Goal: Communication & Community: Ask a question

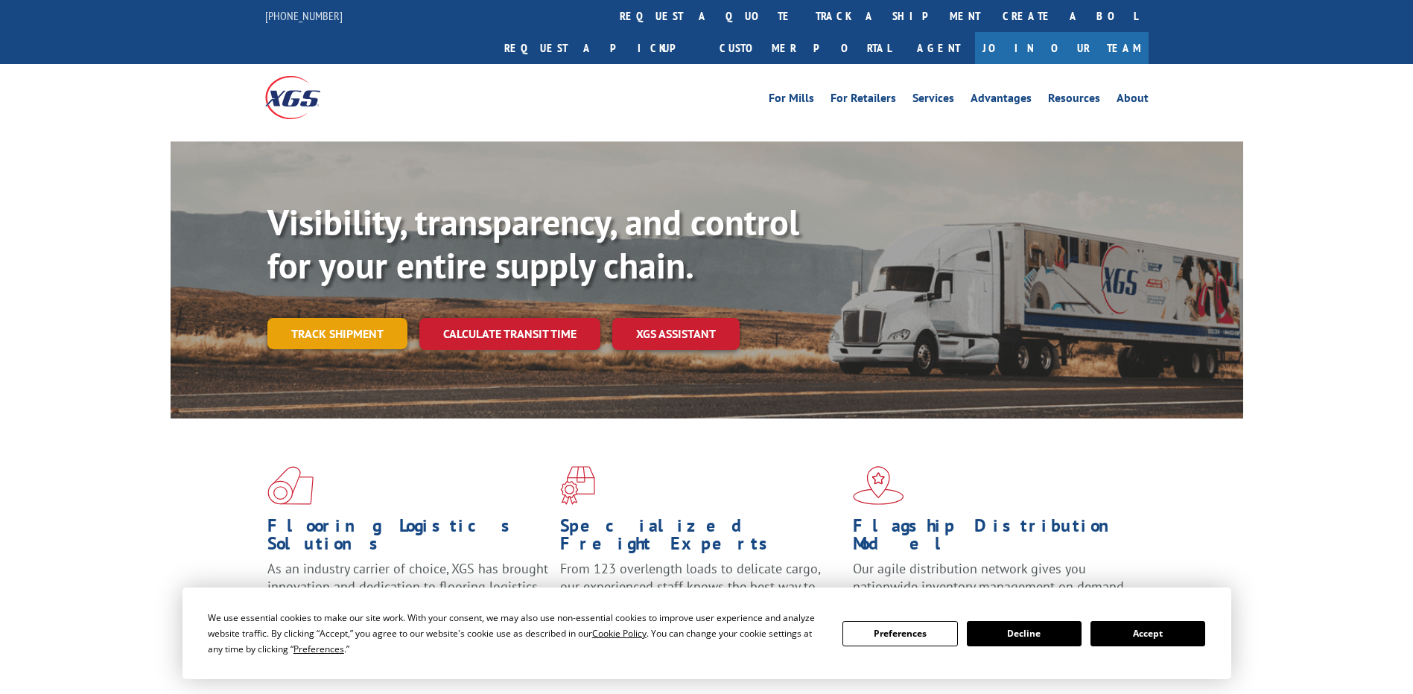
click at [337, 318] on link "Track shipment" at bounding box center [337, 333] width 140 height 31
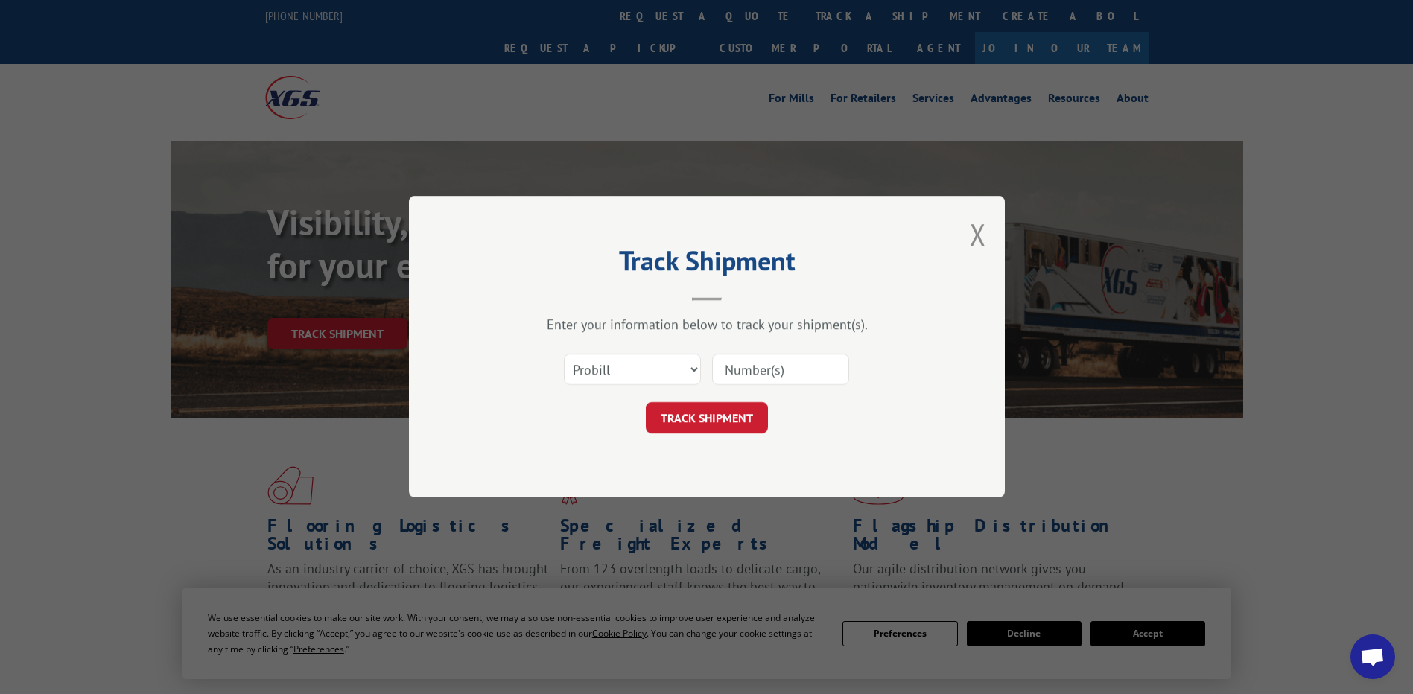
drag, startPoint x: 725, startPoint y: 358, endPoint x: 782, endPoint y: 375, distance: 59.9
click at [728, 359] on input at bounding box center [780, 370] width 137 height 31
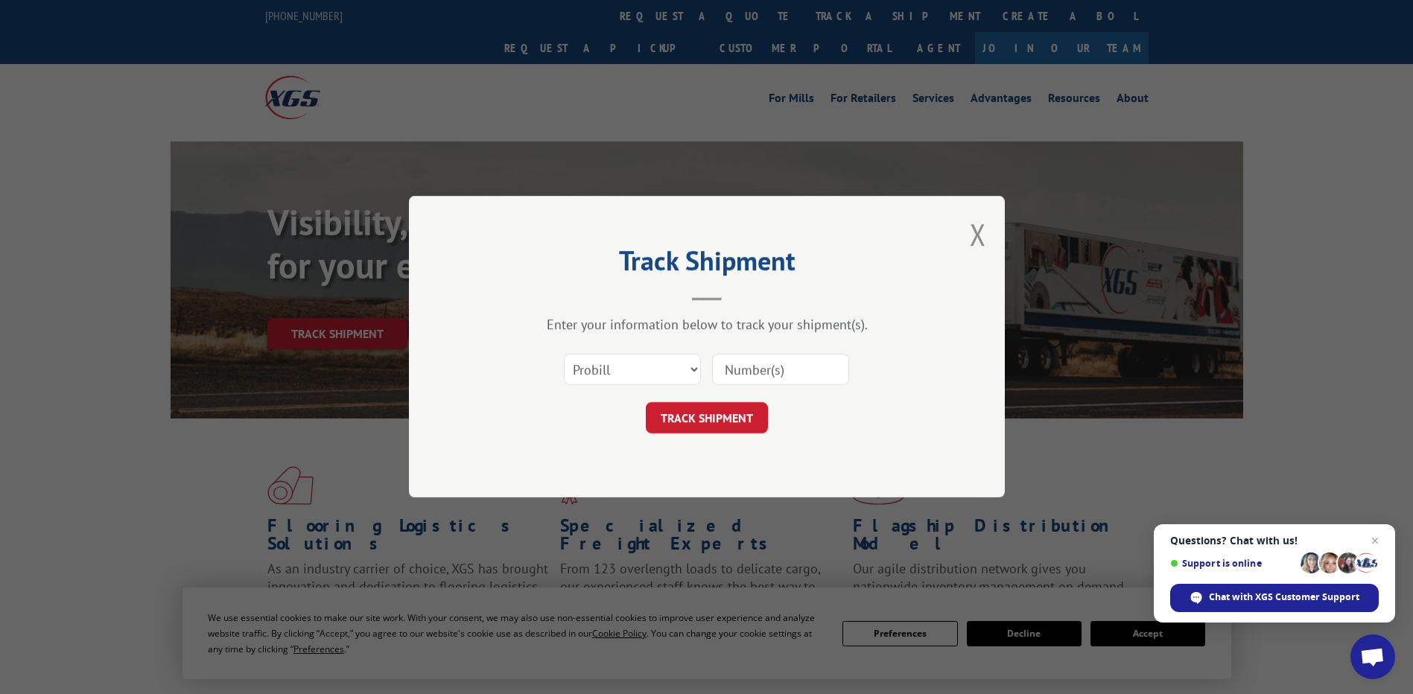
type input "17617118"
click at [724, 428] on button "TRACK SHIPMENT" at bounding box center [707, 418] width 122 height 31
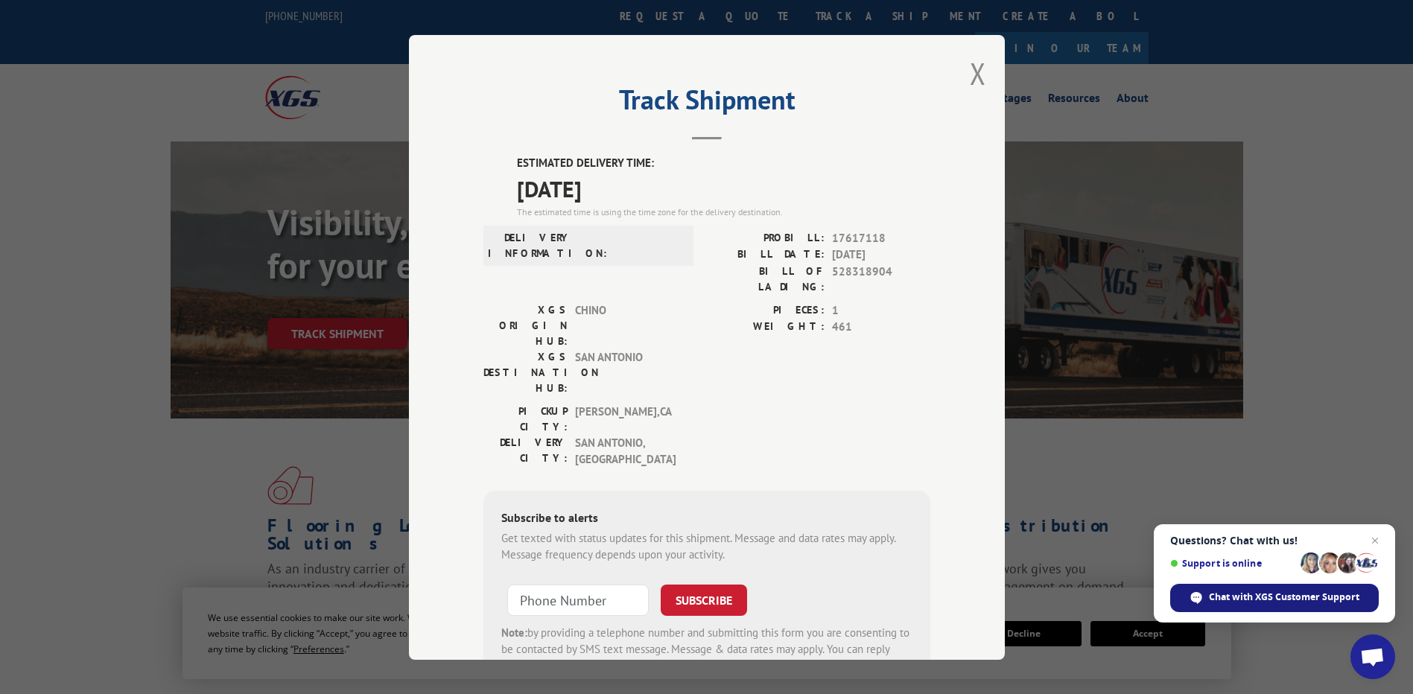
click at [1313, 597] on span "Chat with XGS Customer Support" at bounding box center [1284, 597] width 150 height 13
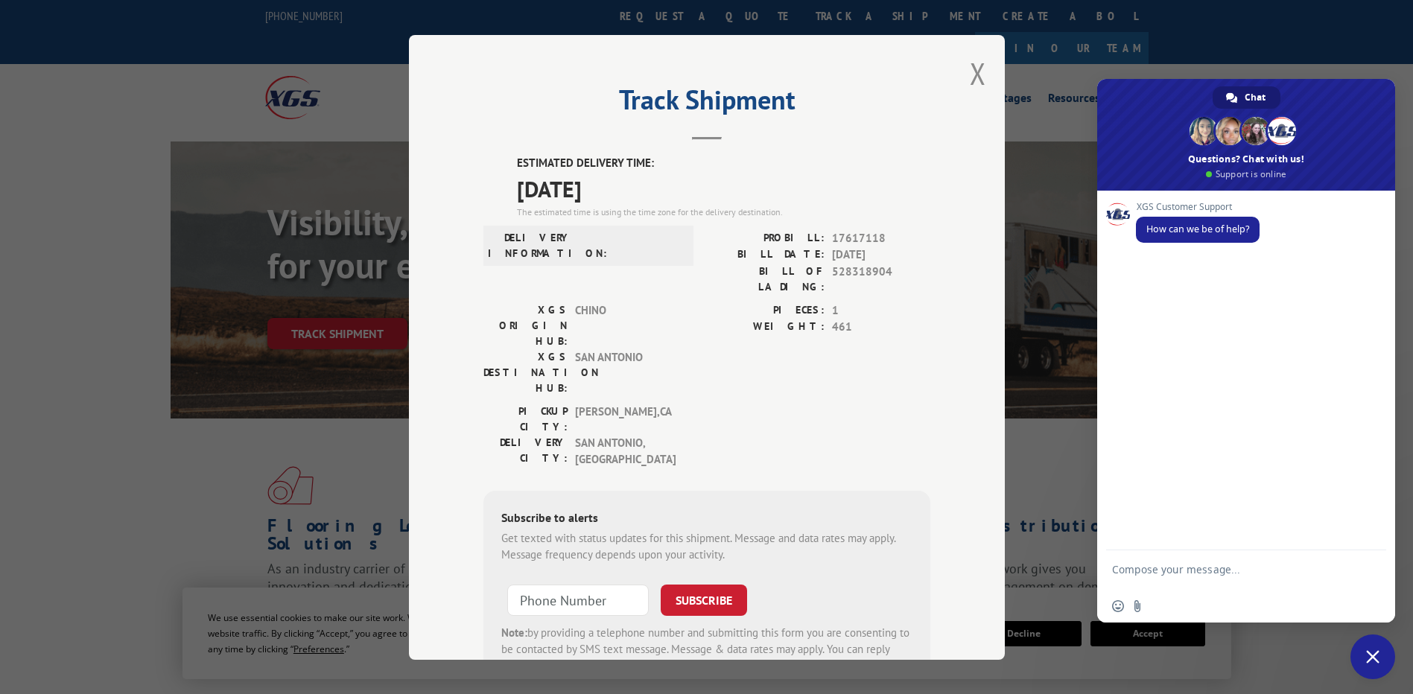
click at [1166, 284] on div "XGS Customer Support How can we be of help?" at bounding box center [1246, 371] width 298 height 360
type textarea "Where is this shipment currently?"
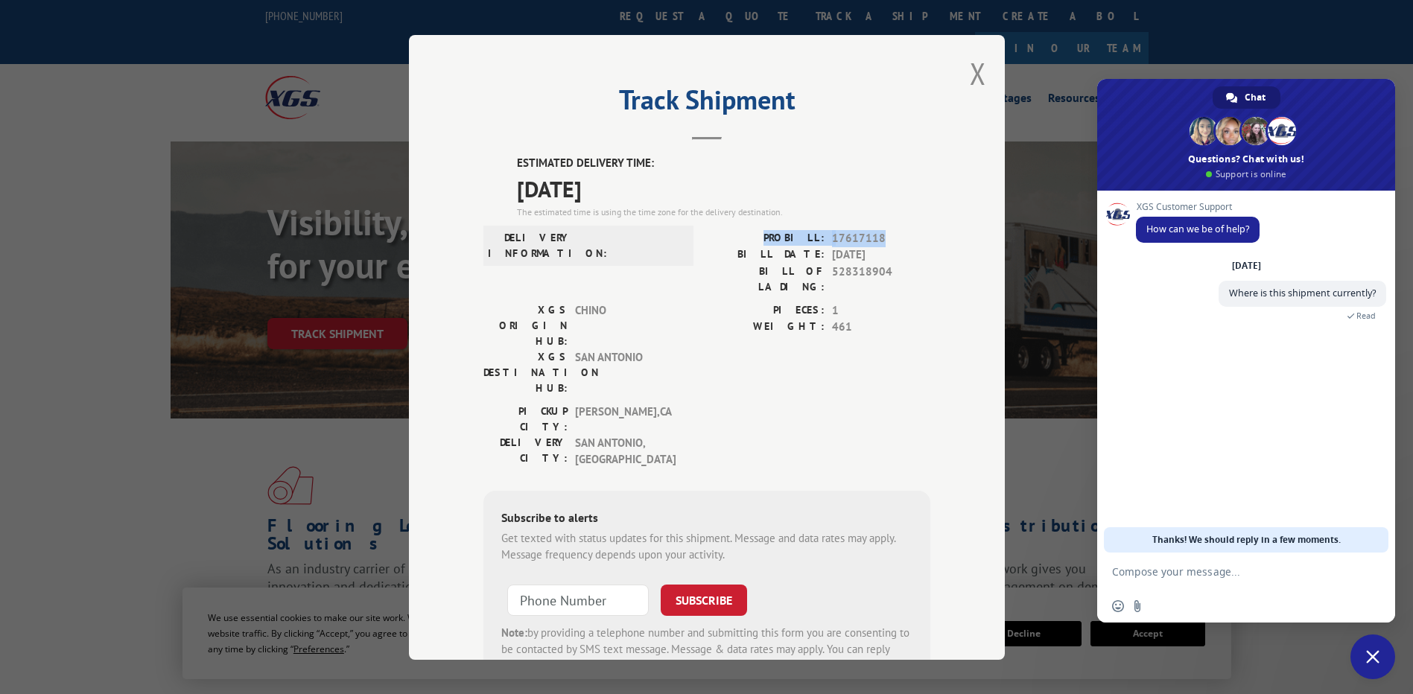
drag, startPoint x: 776, startPoint y: 232, endPoint x: 895, endPoint y: 236, distance: 118.5
click at [895, 236] on div "PROBILL: 17617118" at bounding box center [818, 237] width 223 height 17
drag, startPoint x: 895, startPoint y: 236, endPoint x: 850, endPoint y: 238, distance: 44.7
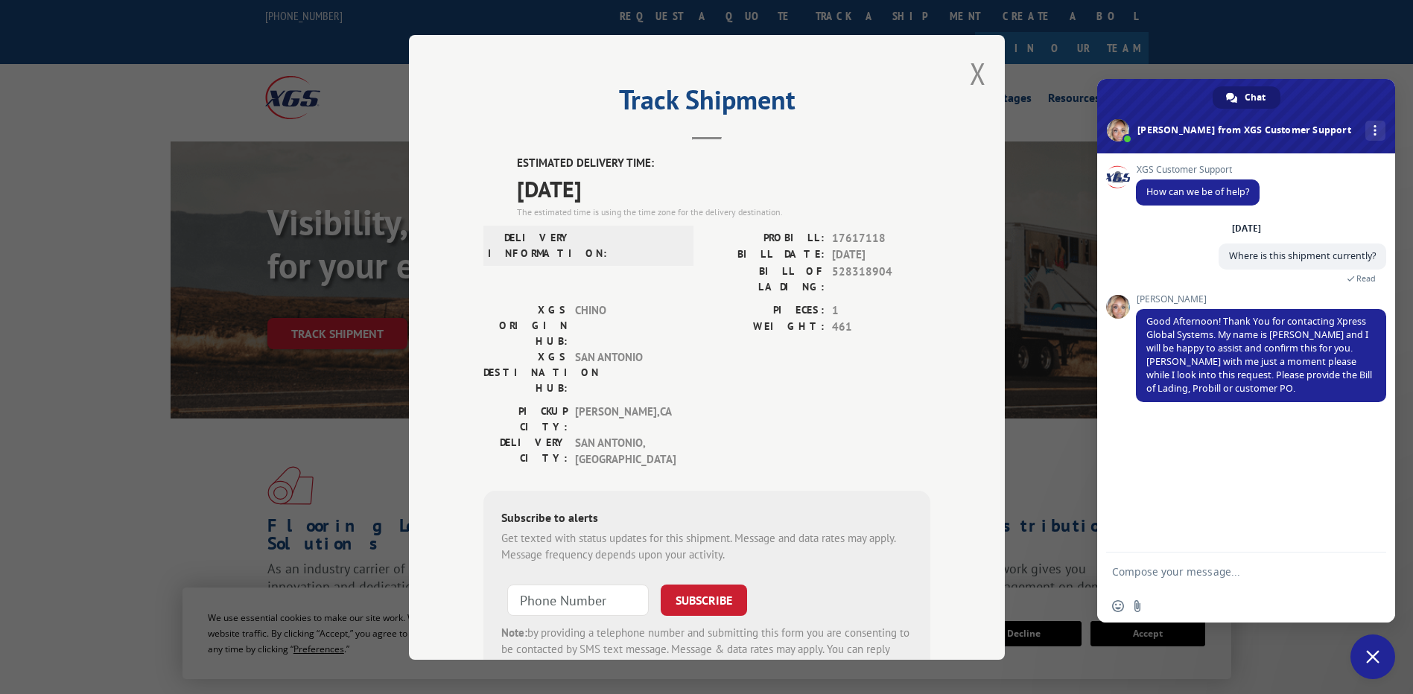
paste textarea "Origin: [GEOGRAPHIC_DATA], [GEOGRAPHIC_DATA] 98499 Destination: Warehouse [GEOG…"
type textarea "O"
drag, startPoint x: 775, startPoint y: 236, endPoint x: 881, endPoint y: 235, distance: 106.5
click at [881, 235] on div "PROBILL: 17617118" at bounding box center [818, 237] width 223 height 17
drag, startPoint x: 881, startPoint y: 235, endPoint x: 843, endPoint y: 238, distance: 38.8
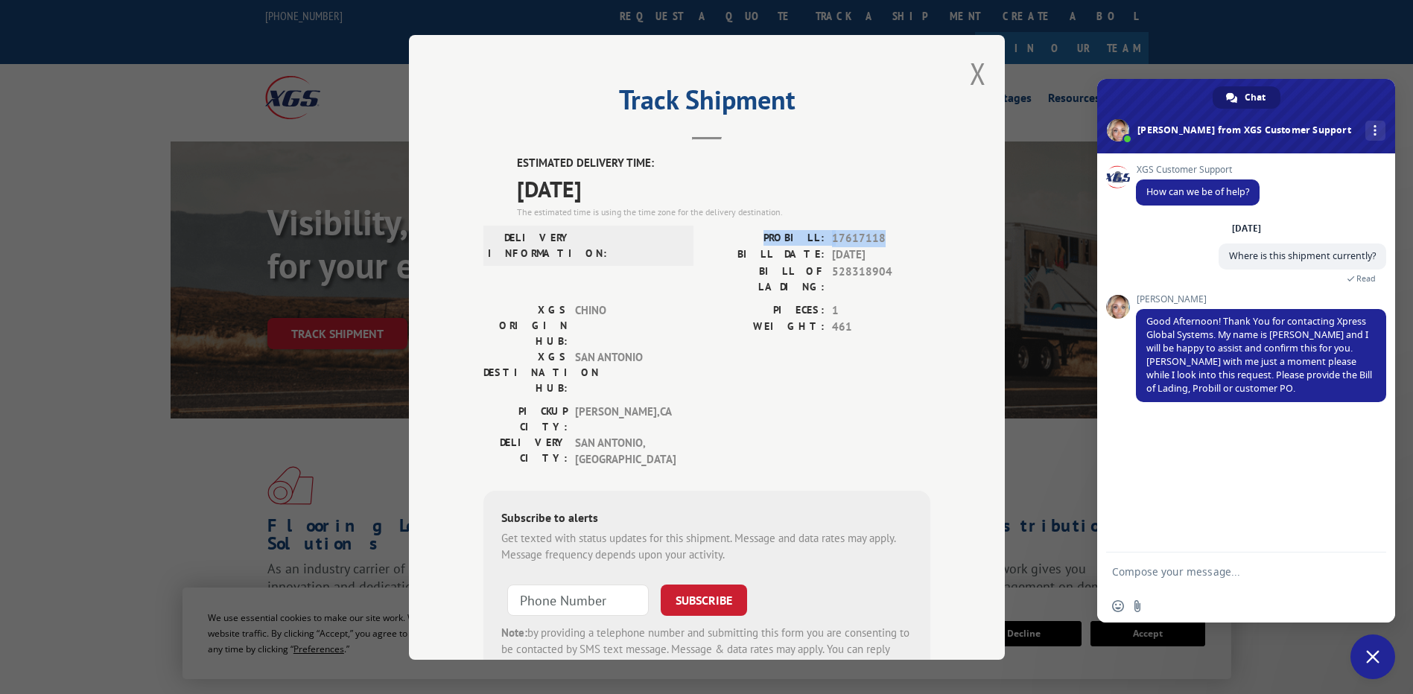
copy div "PROBILL: 17617118"
paste textarea "PROBILL: 17617118"
type textarea "PROBILL: 17617118"
click at [1366, 562] on span "Send" at bounding box center [1369, 569] width 25 height 25
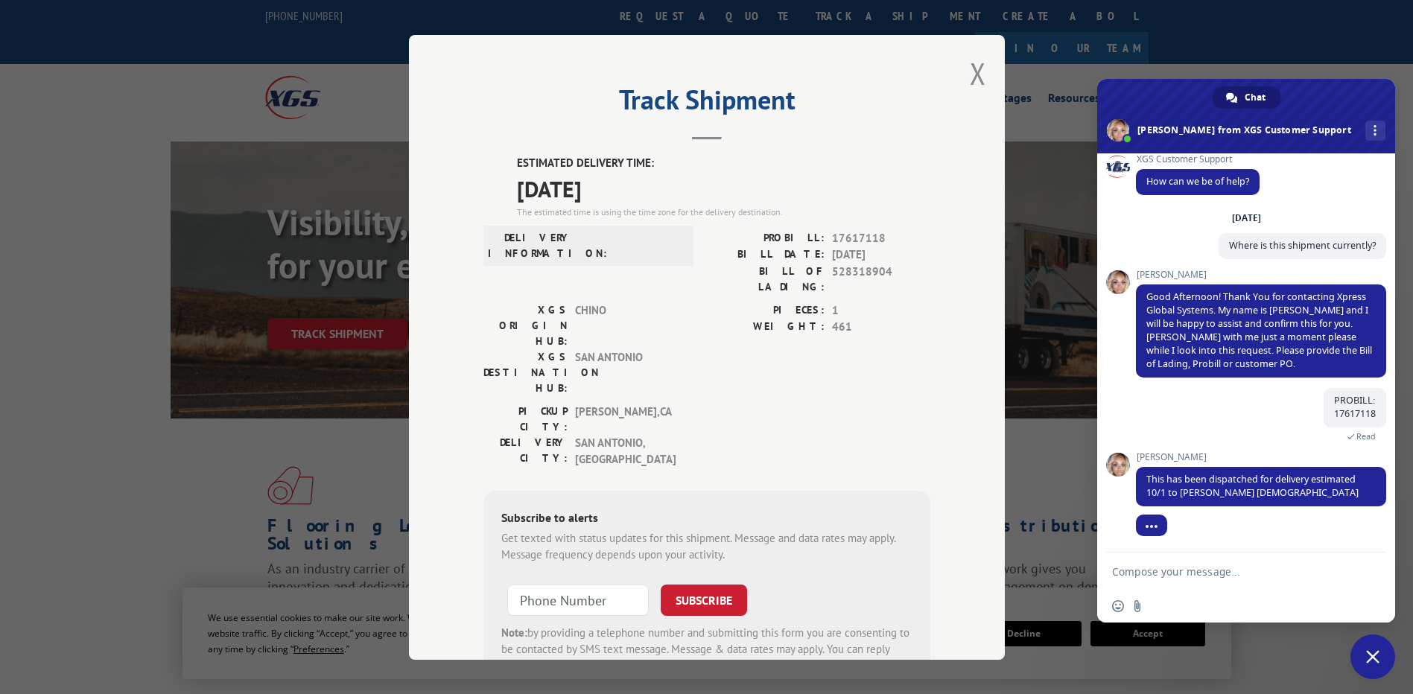
scroll to position [25, 0]
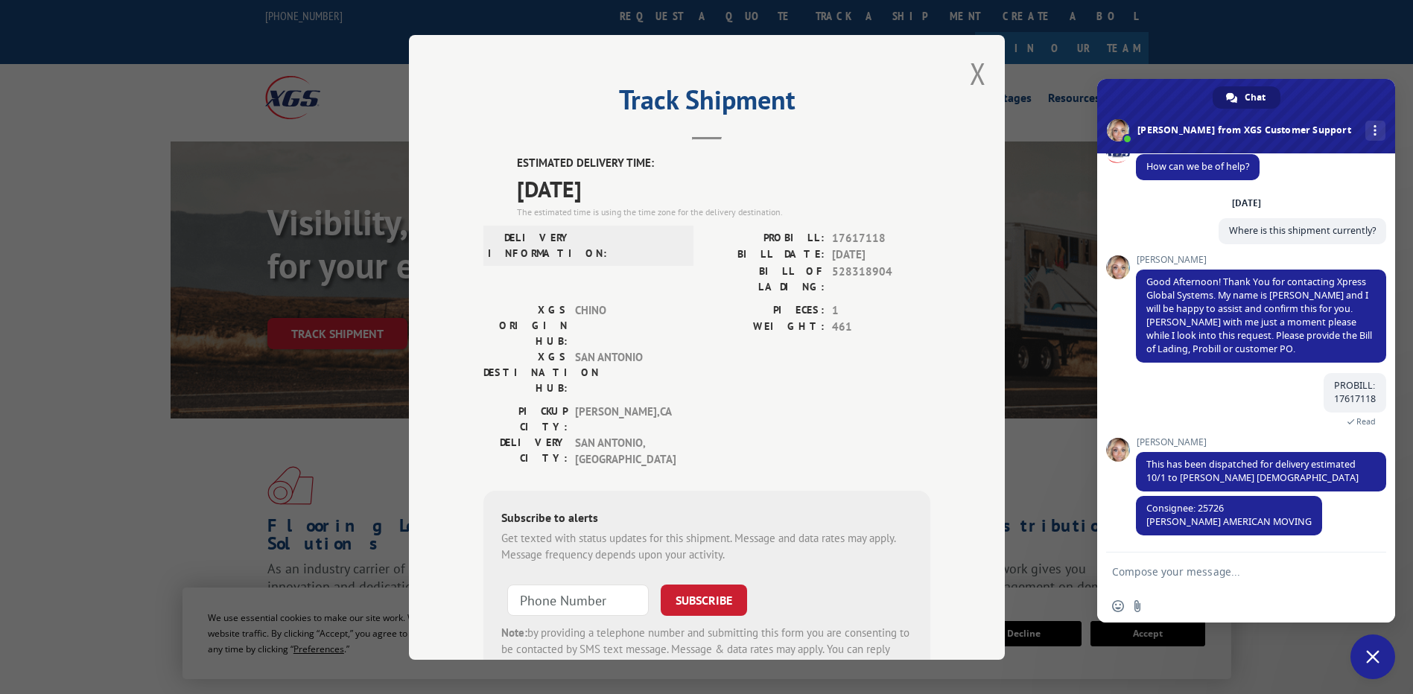
click at [1144, 564] on form at bounding box center [1229, 573] width 235 height 40
click at [1132, 572] on textarea "Compose your message..." at bounding box center [1229, 571] width 235 height 13
type textarea "Yes, but where is it [DATE] please?"
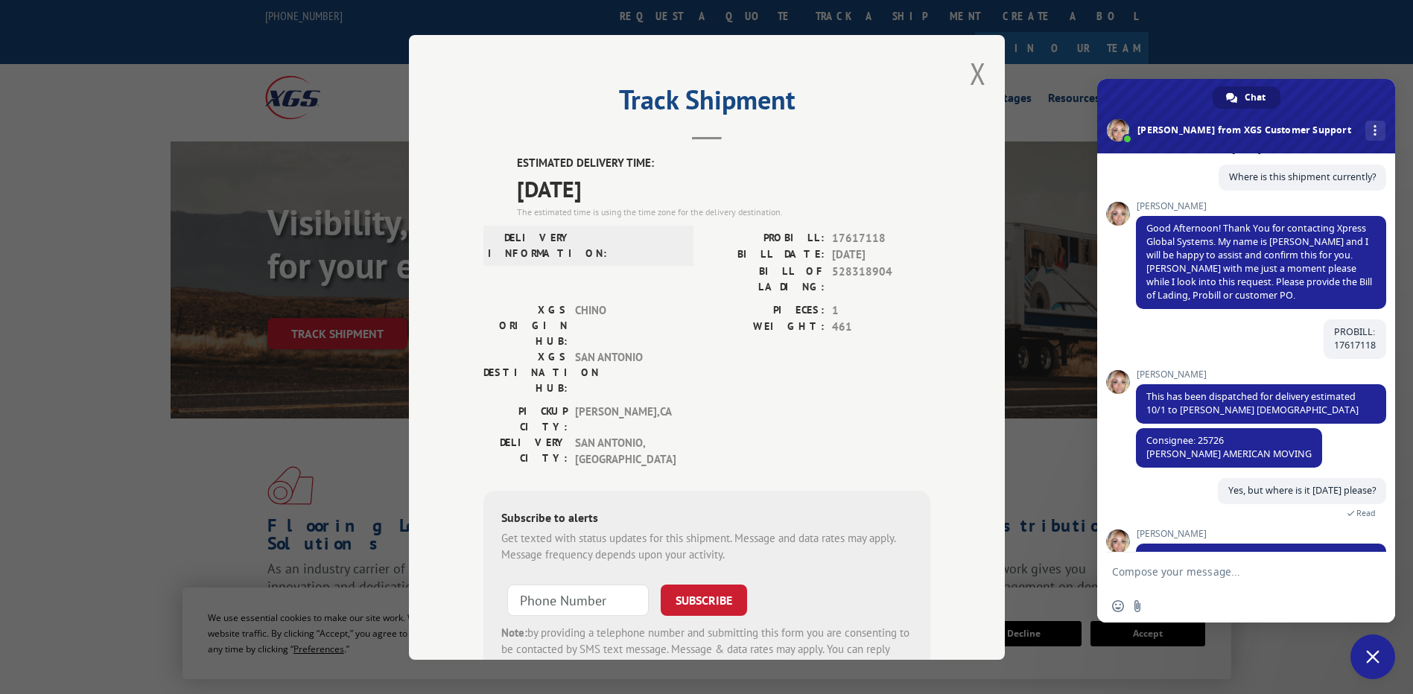
scroll to position [127, 0]
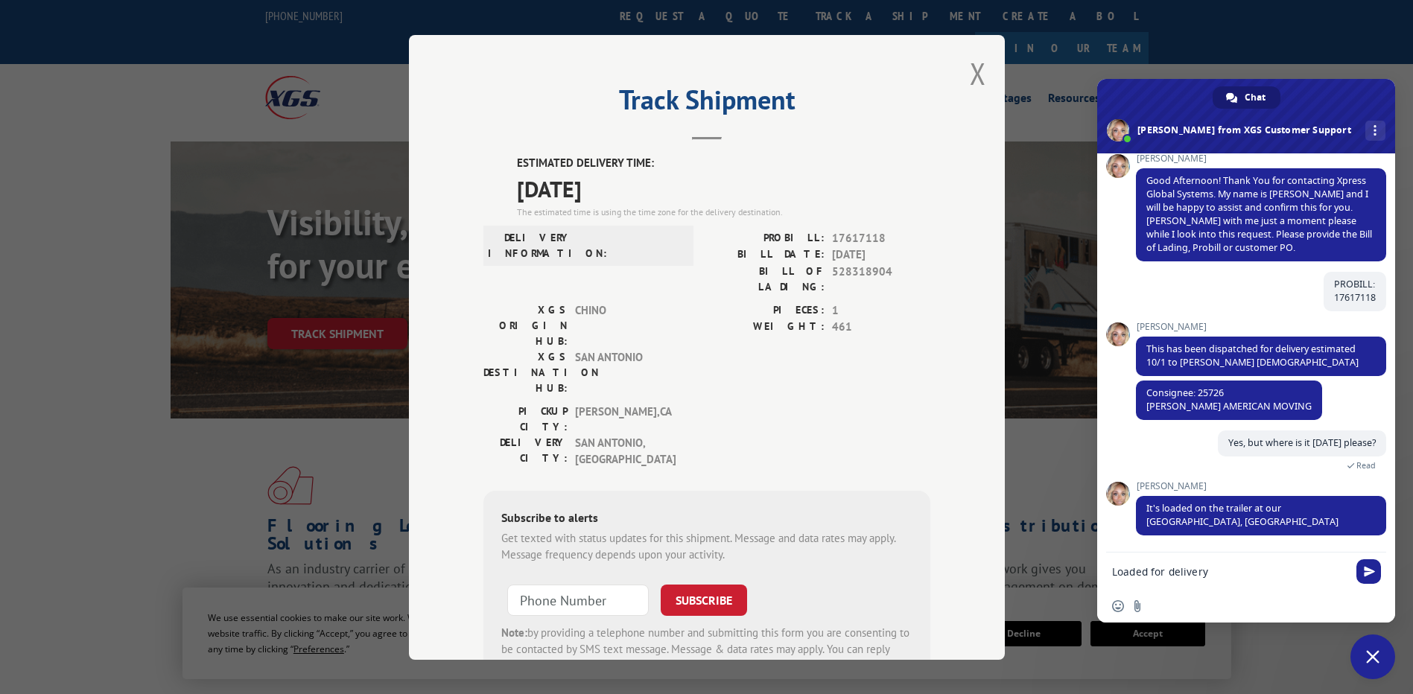
type textarea "Loaded for delivery?"
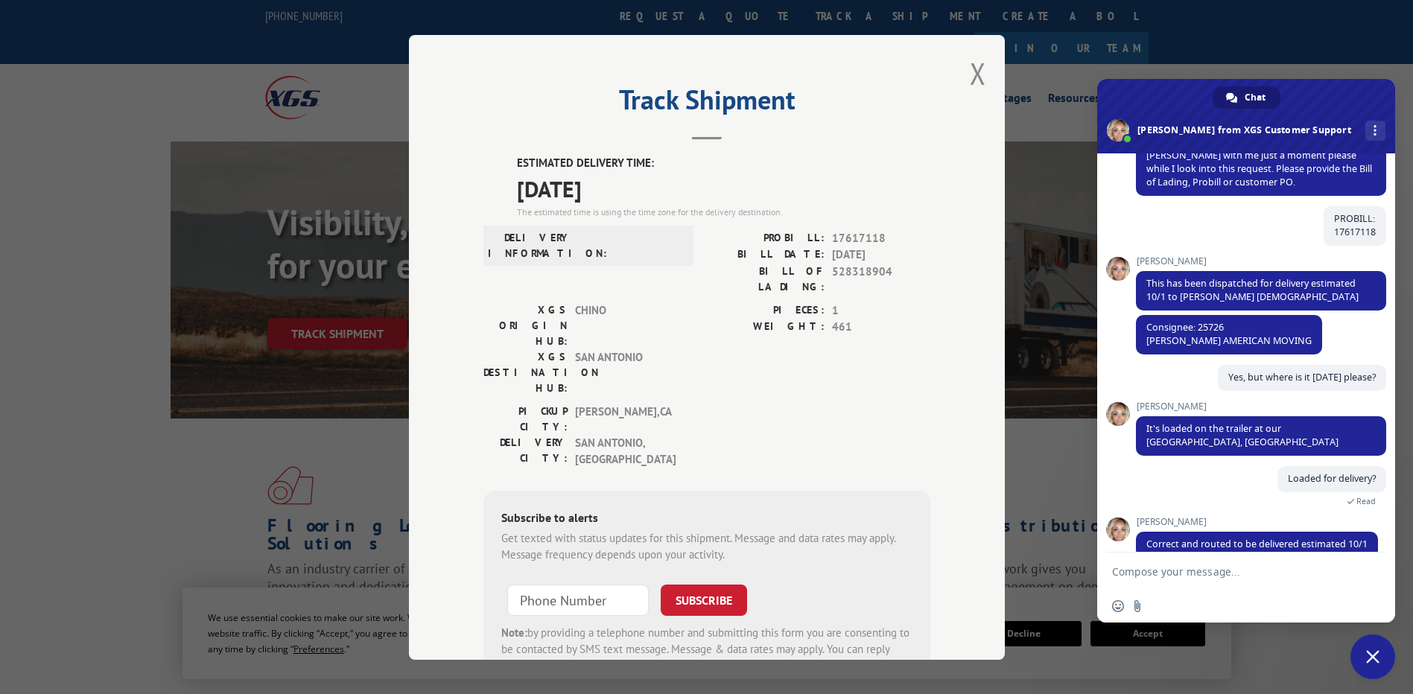
scroll to position [228, 0]
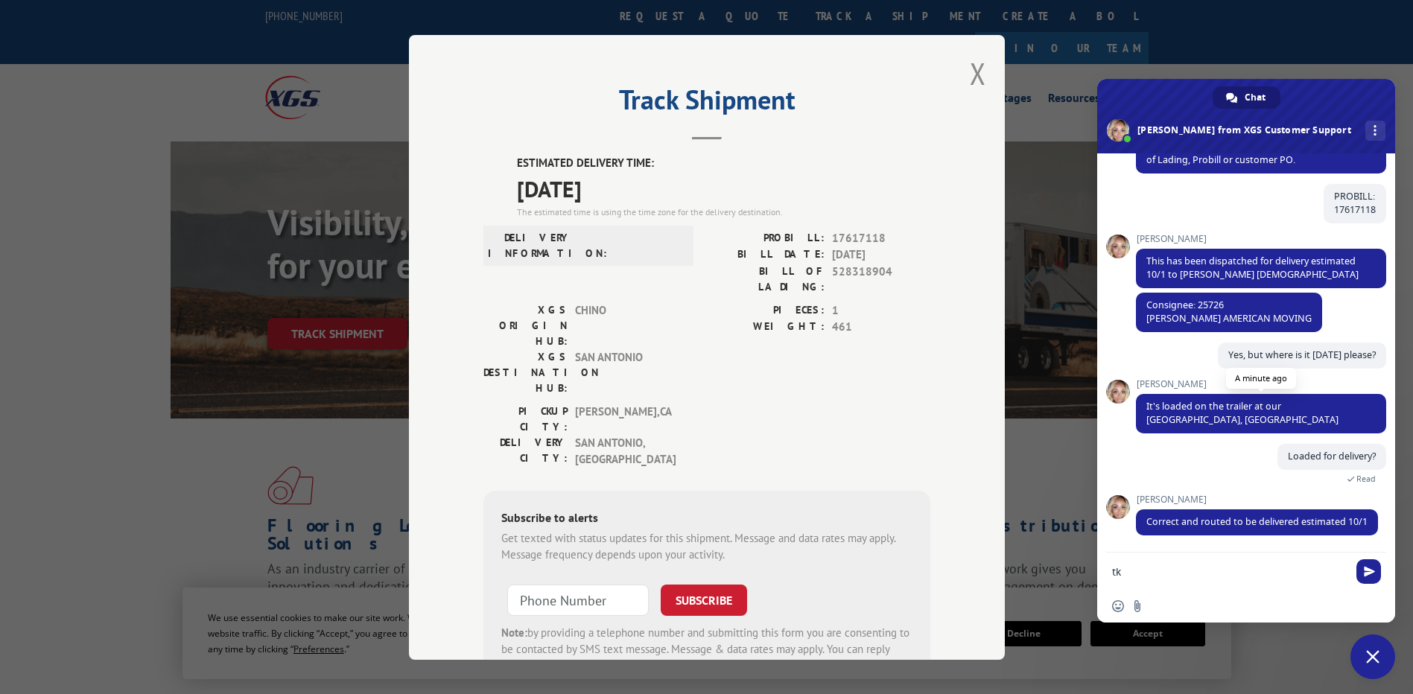
type textarea "t"
type textarea "TKS"
click at [1369, 574] on span "Send" at bounding box center [1369, 571] width 11 height 11
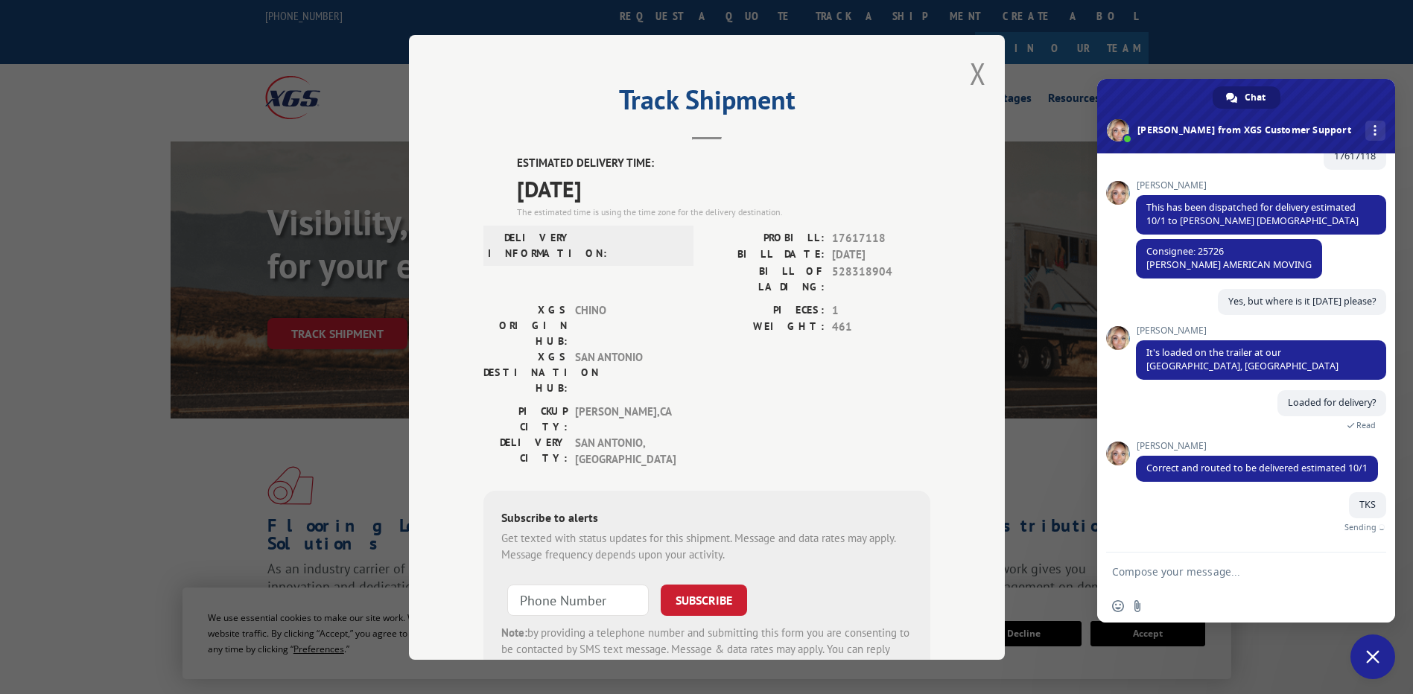
scroll to position [264, 0]
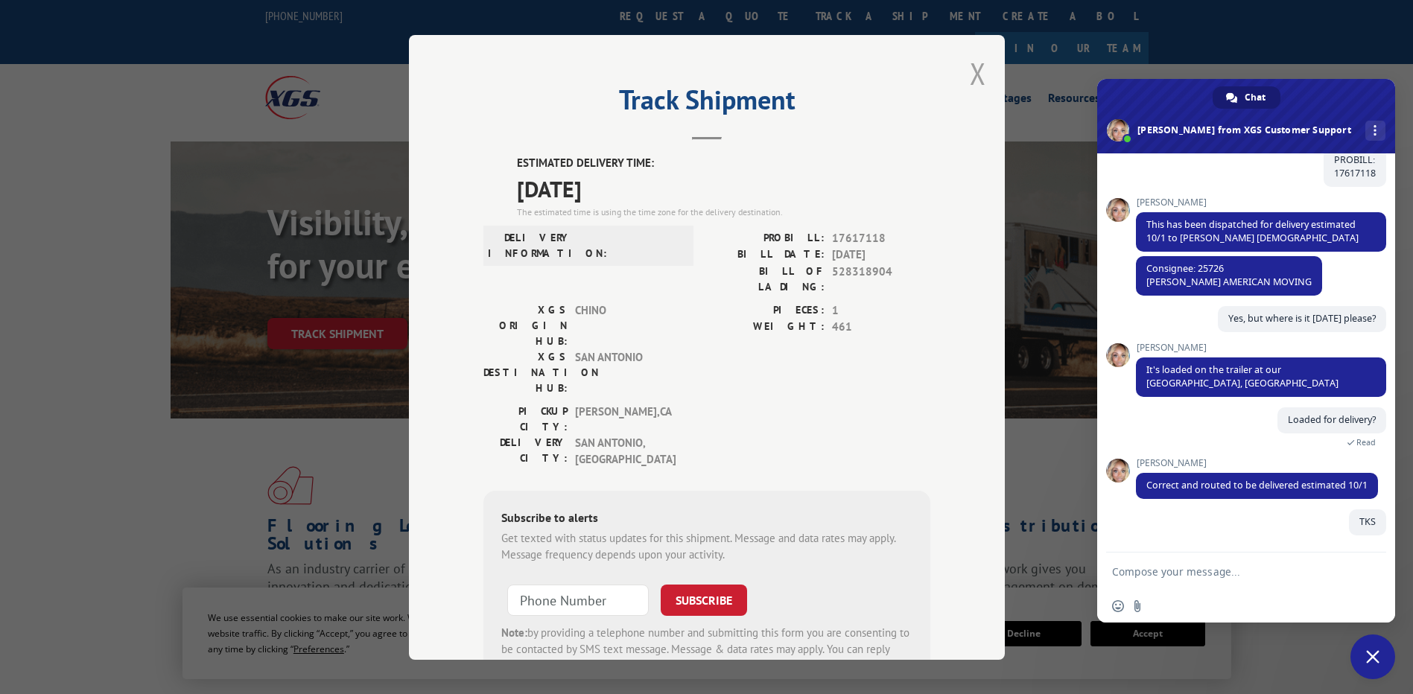
click at [973, 77] on button "Close modal" at bounding box center [978, 73] width 16 height 39
click at [973, 77] on div "For Mills For Retailers Services Advantages Resources About For Mills For Retai…" at bounding box center [707, 97] width 884 height 66
